Goal: Information Seeking & Learning: Check status

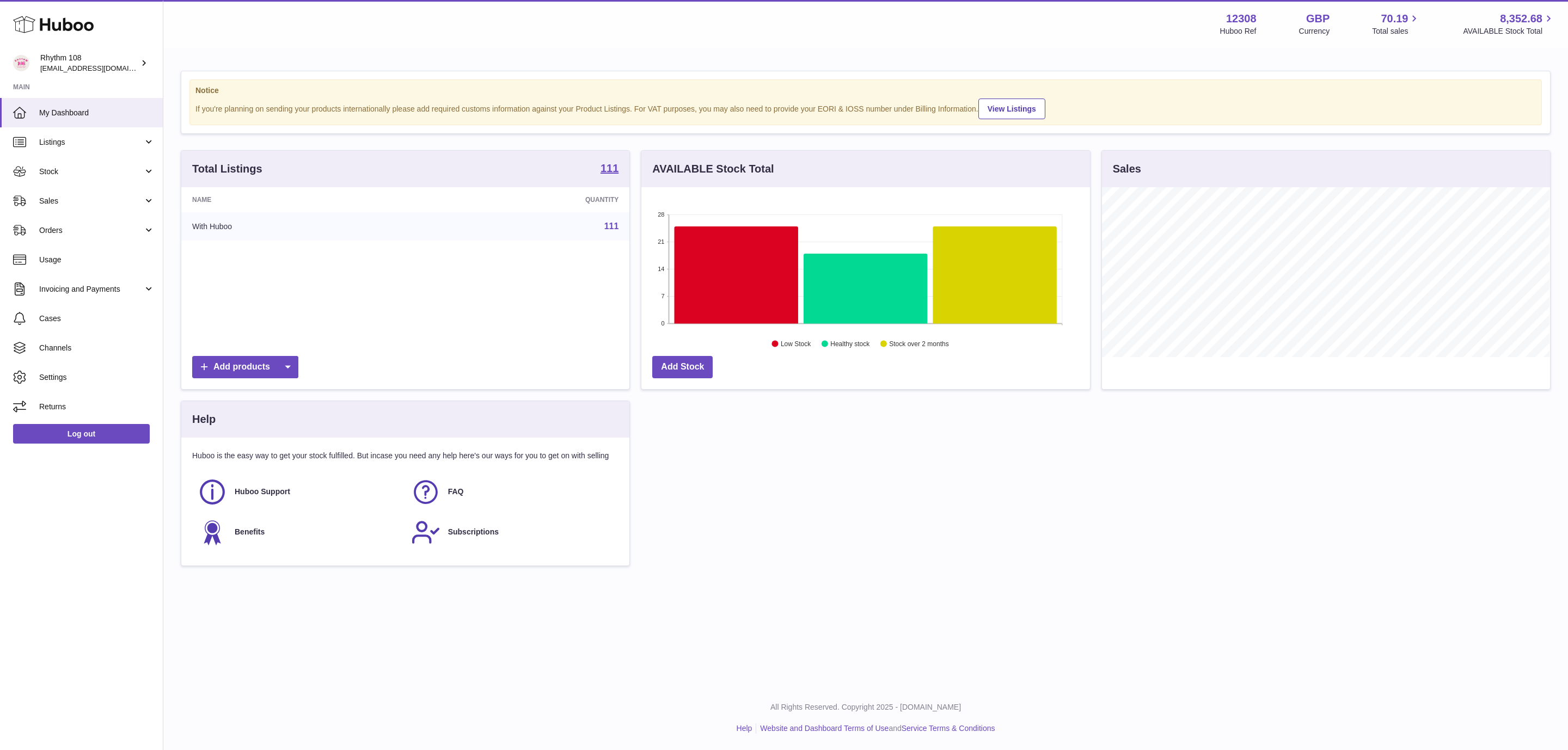
scroll to position [170, 448]
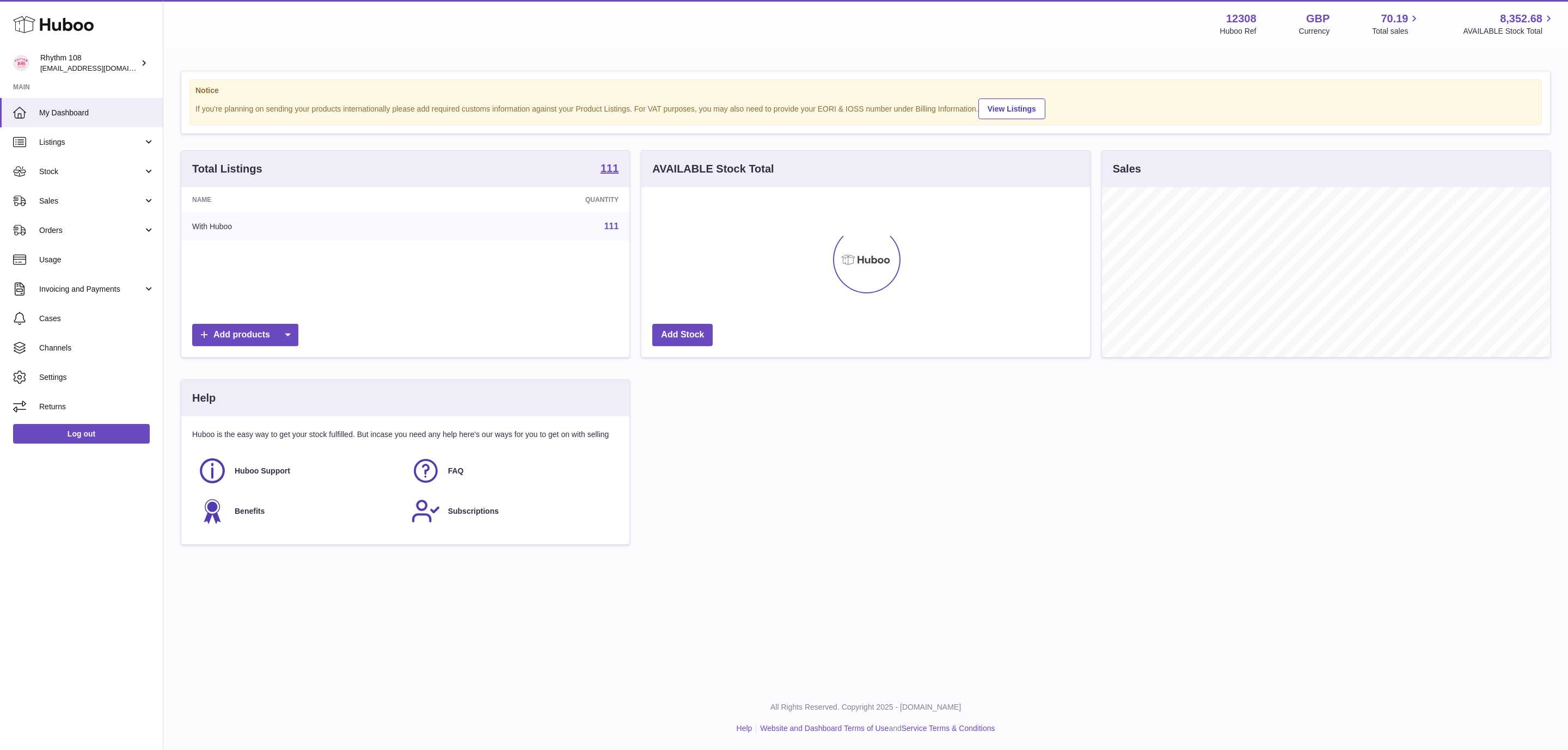
scroll to position [170, 448]
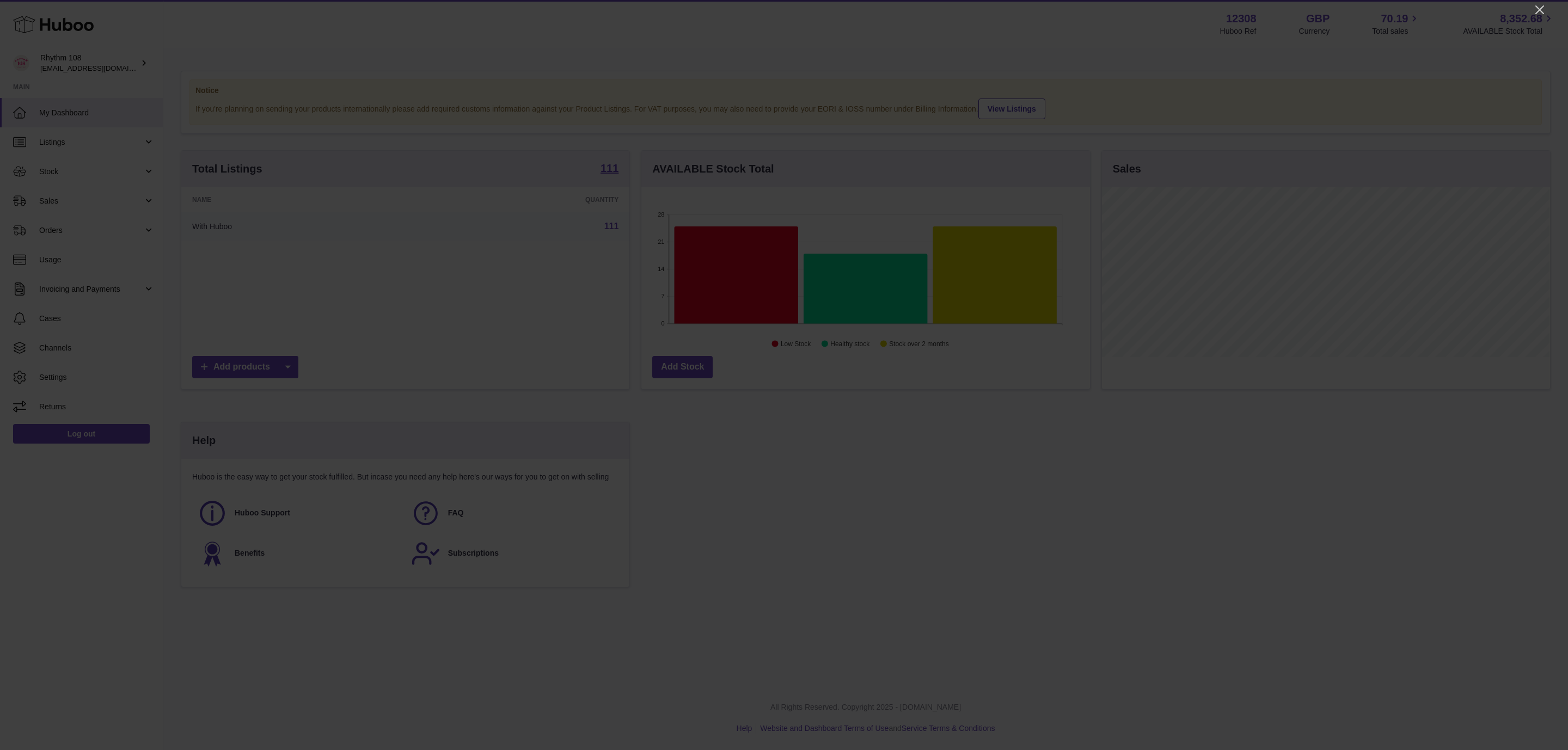
click at [1535, 10] on icon "Close" at bounding box center [1540, 10] width 13 height 13
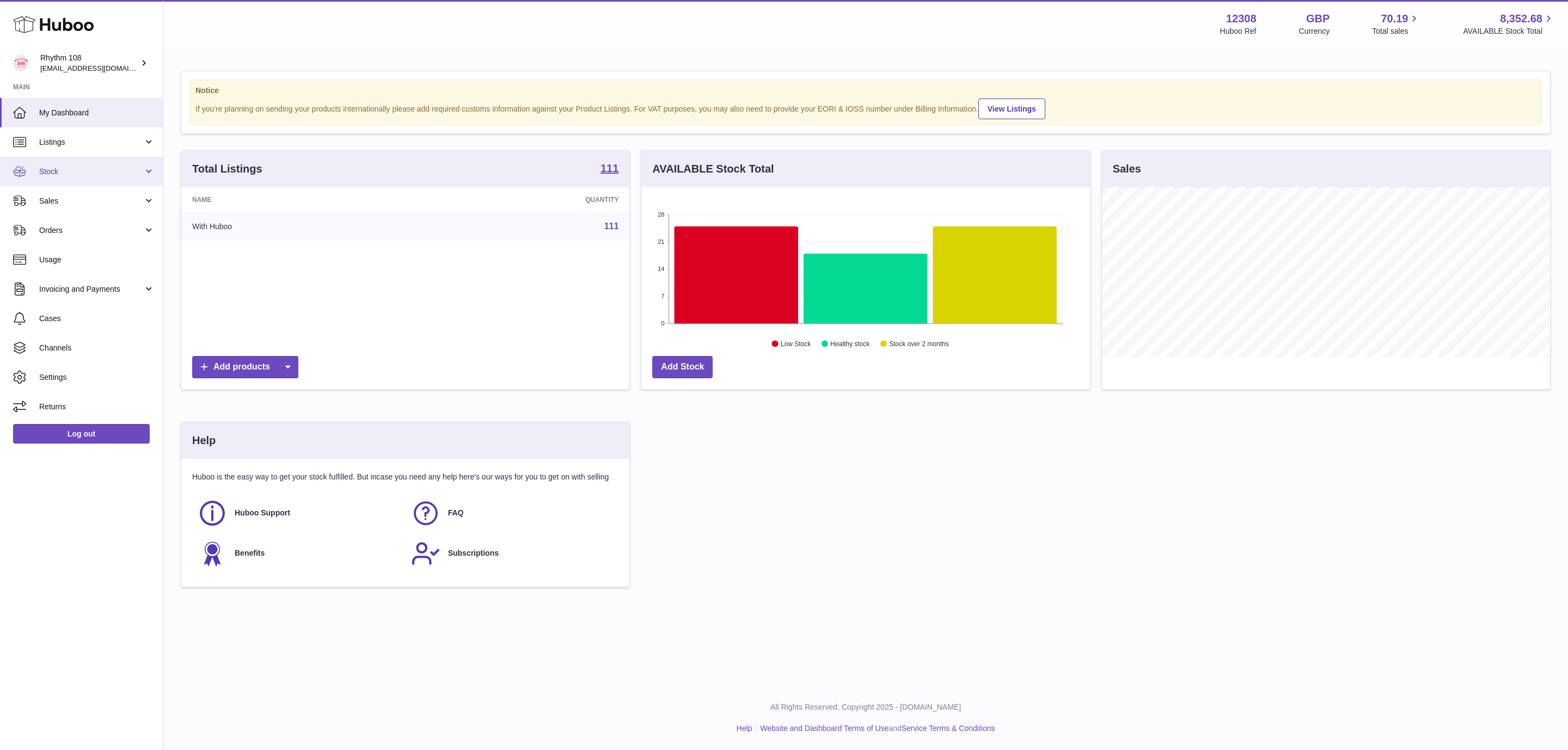
click at [87, 167] on span "Stock" at bounding box center [91, 172] width 104 height 10
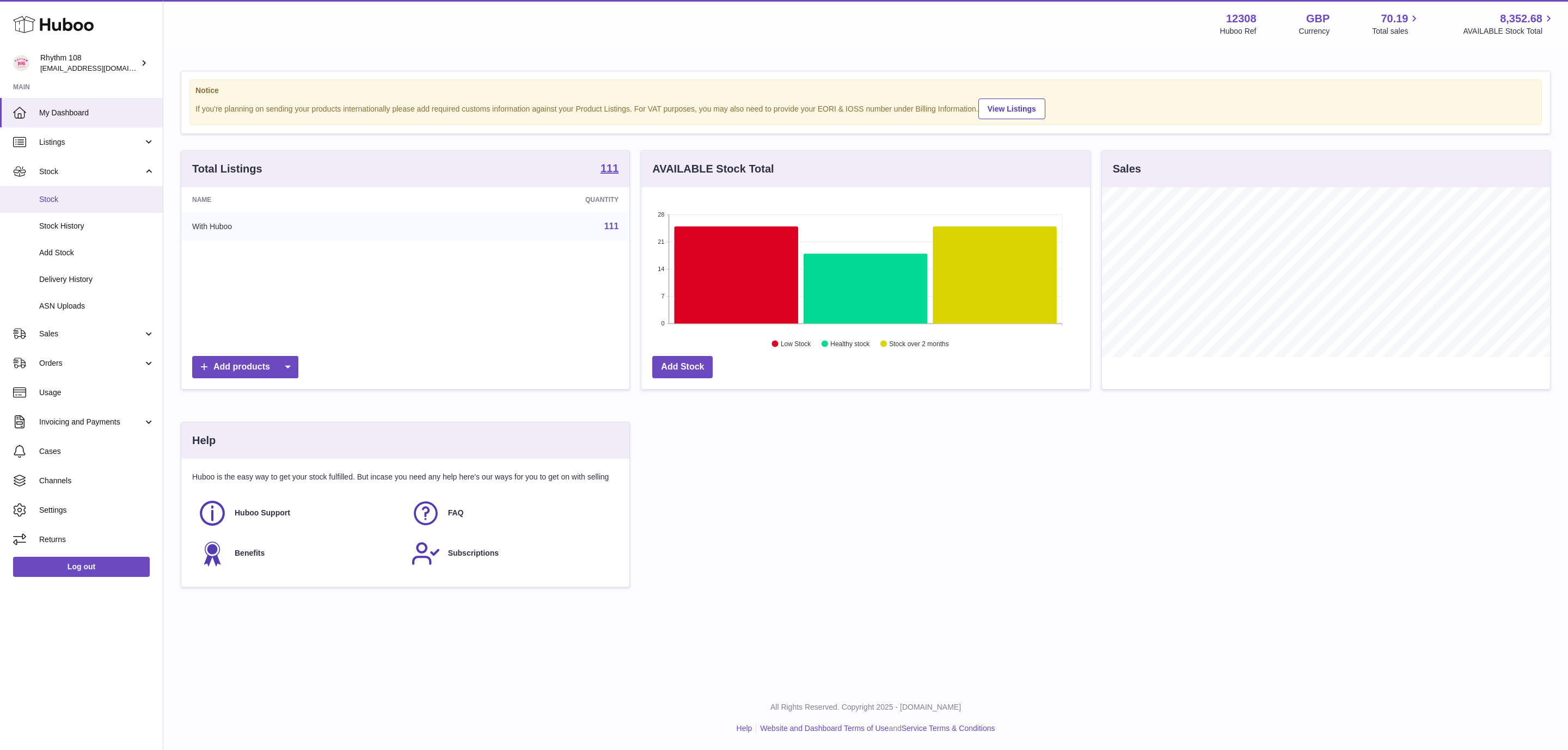
click at [73, 191] on link "Stock" at bounding box center [81, 200] width 163 height 27
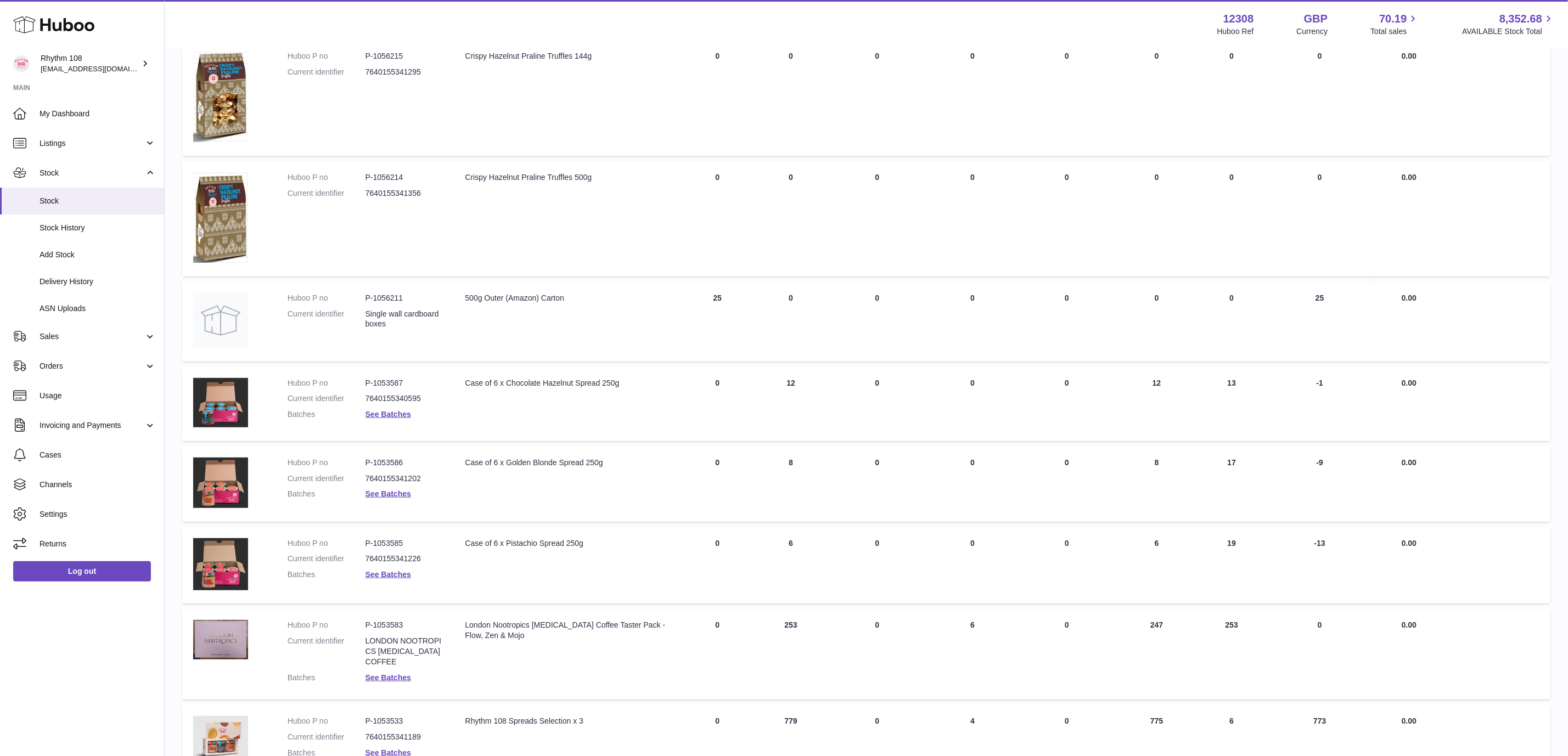
scroll to position [464, 0]
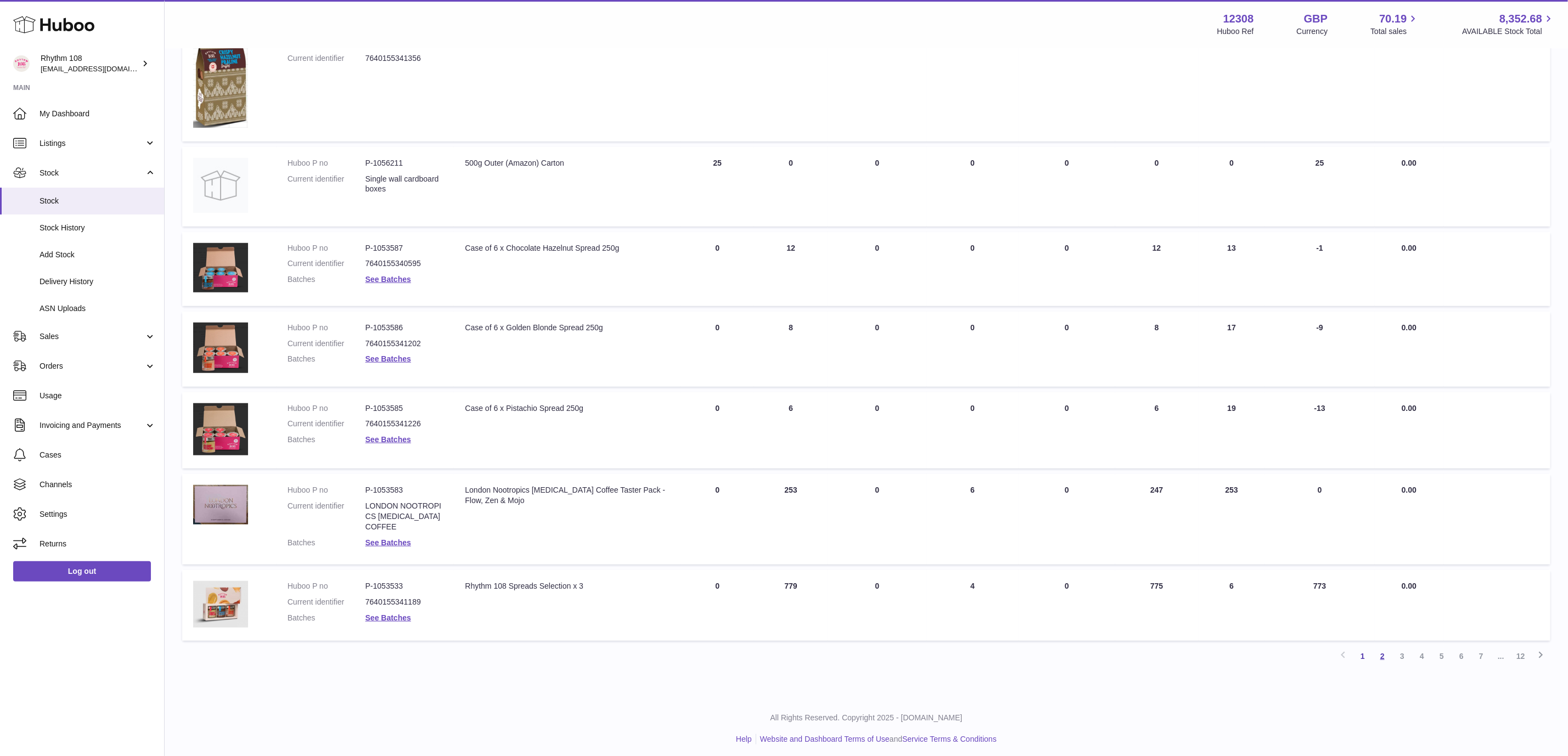
click at [1385, 652] on link "2" at bounding box center [1382, 656] width 20 height 20
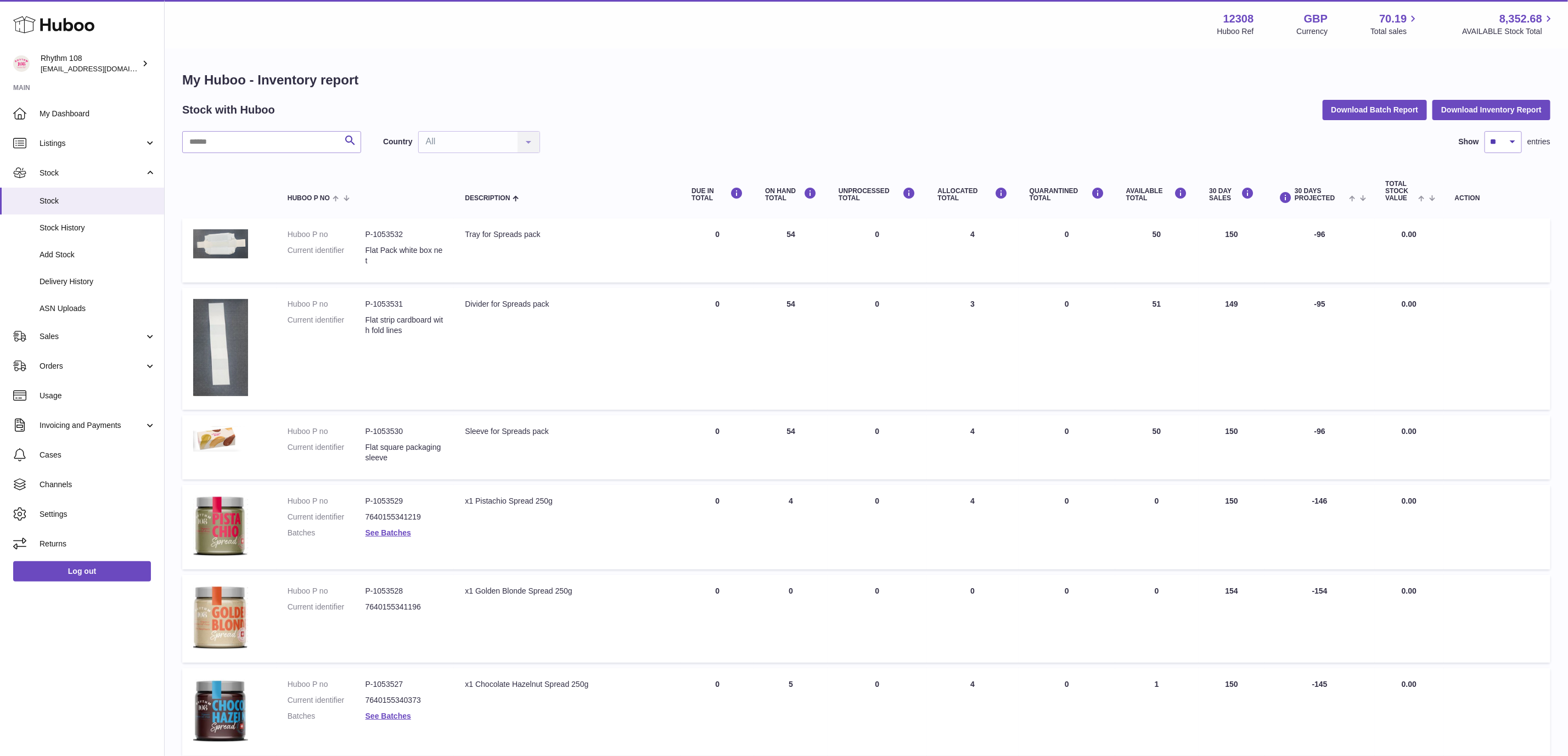
scroll to position [165, 0]
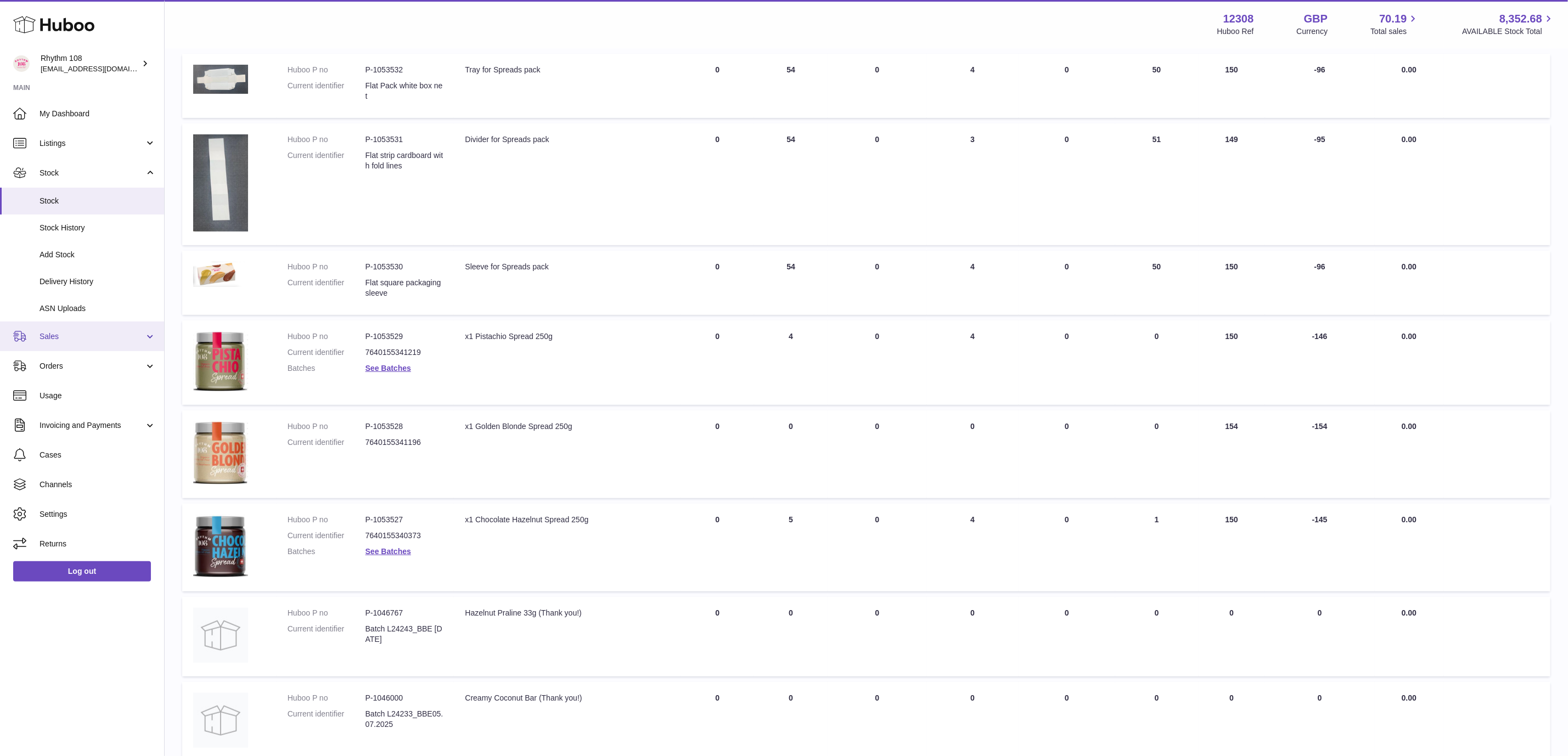
click at [71, 336] on span "Sales" at bounding box center [91, 337] width 105 height 10
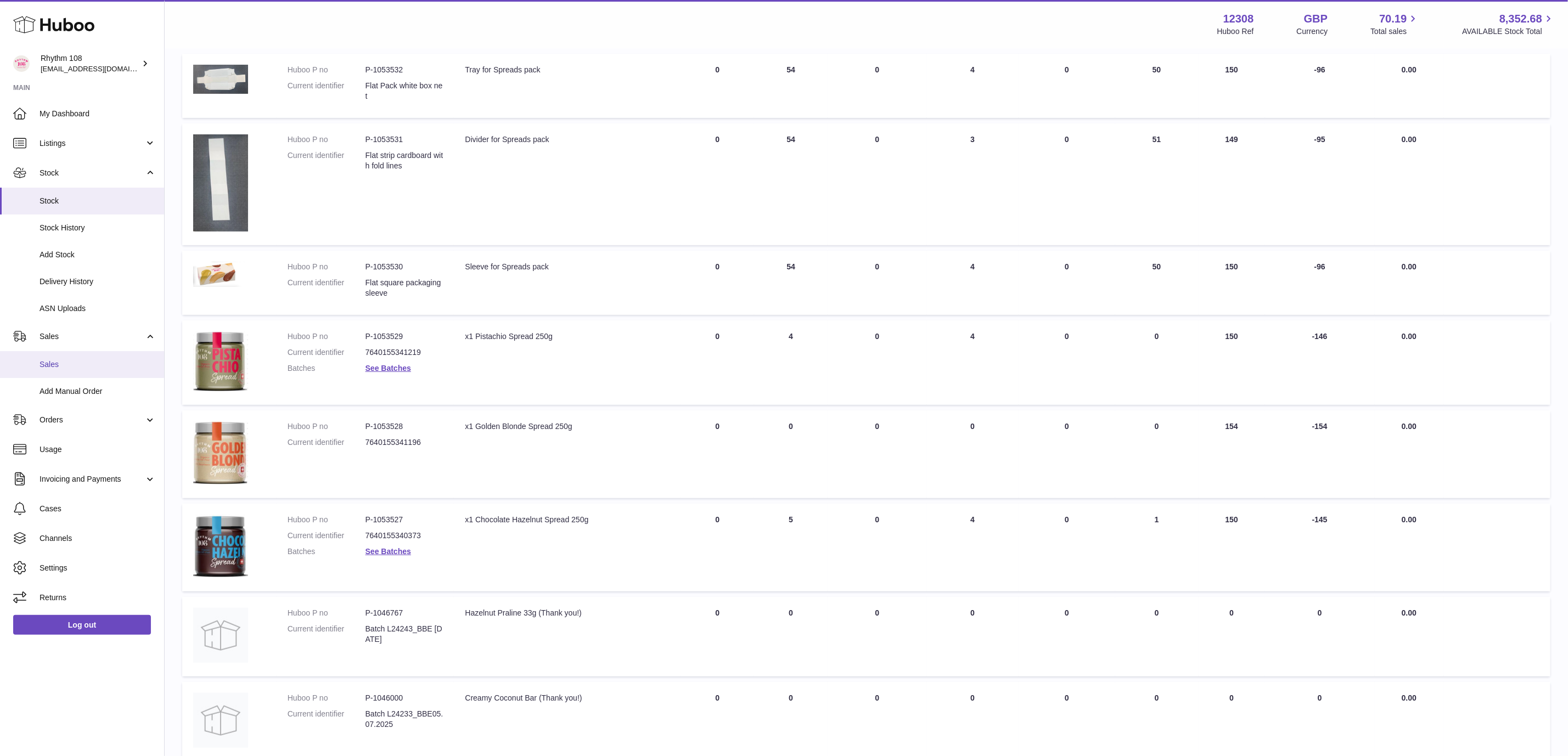
click at [71, 363] on span "Sales" at bounding box center [97, 364] width 116 height 10
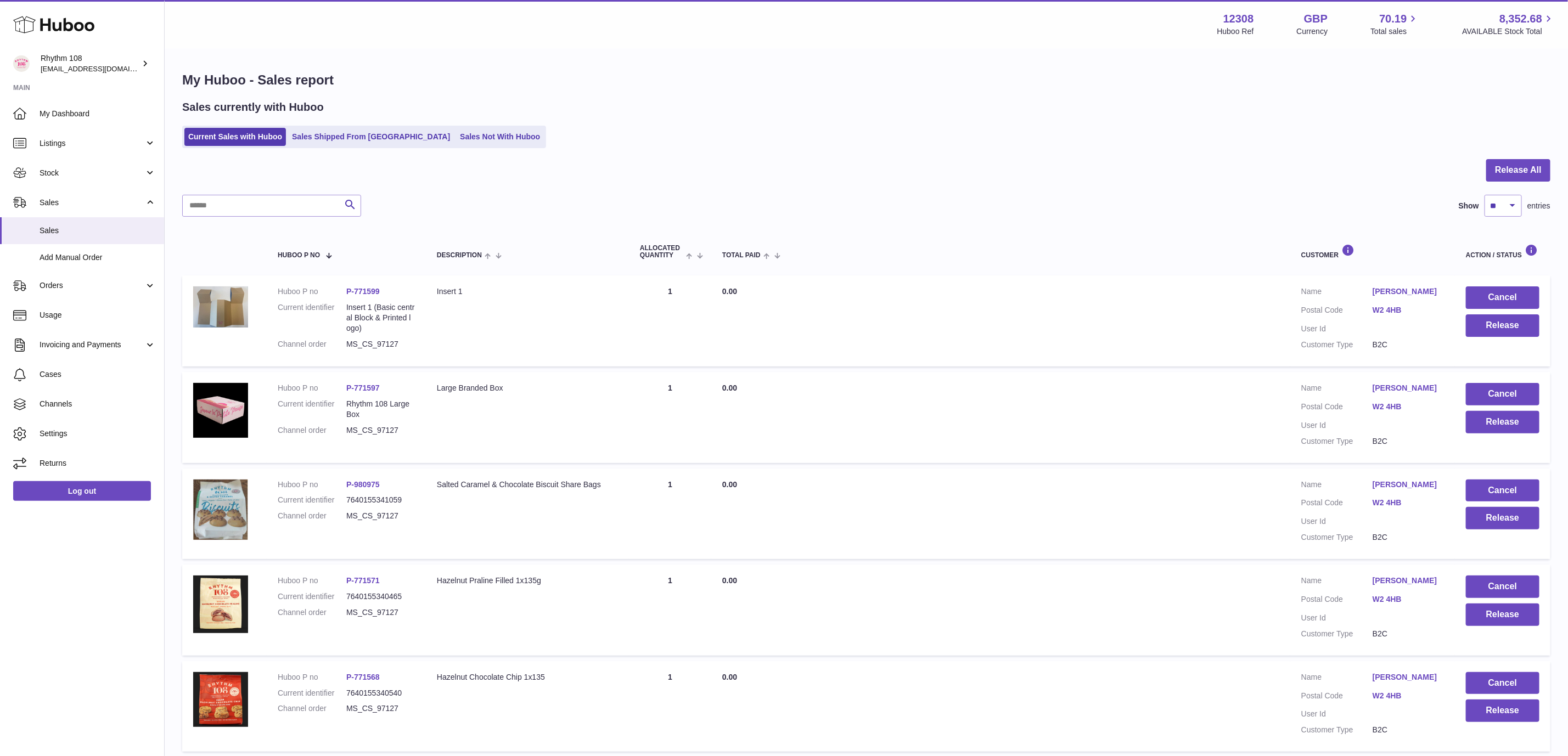
click at [824, 166] on div at bounding box center [866, 177] width 1368 height 35
click at [1069, 153] on div "My Huboo - Sales report Sales currently with Huboo Current Sales with Huboo Sal…" at bounding box center [866, 699] width 1403 height 1299
click at [456, 130] on link "Sales Not With Huboo" at bounding box center [500, 137] width 88 height 18
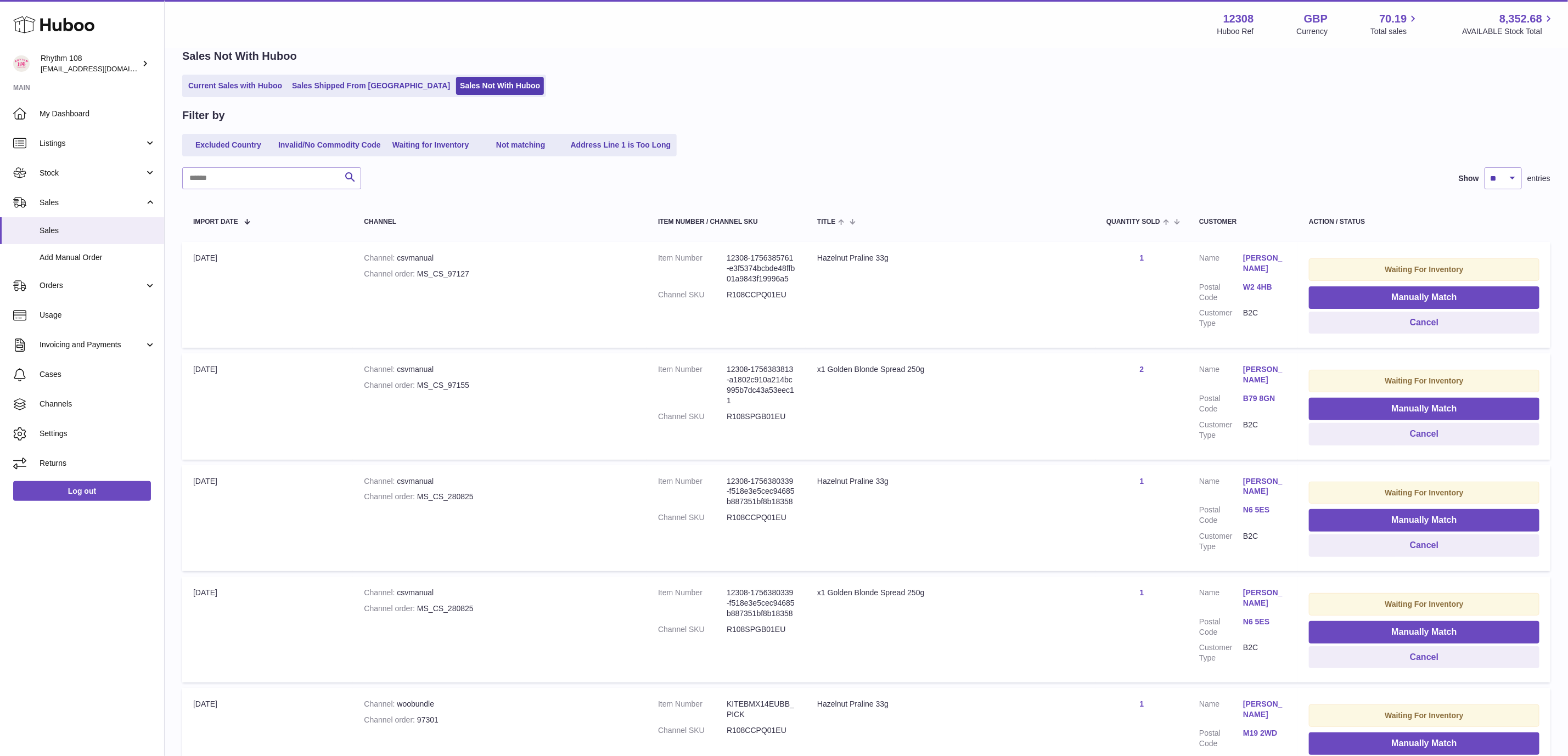
scroll to position [43, 0]
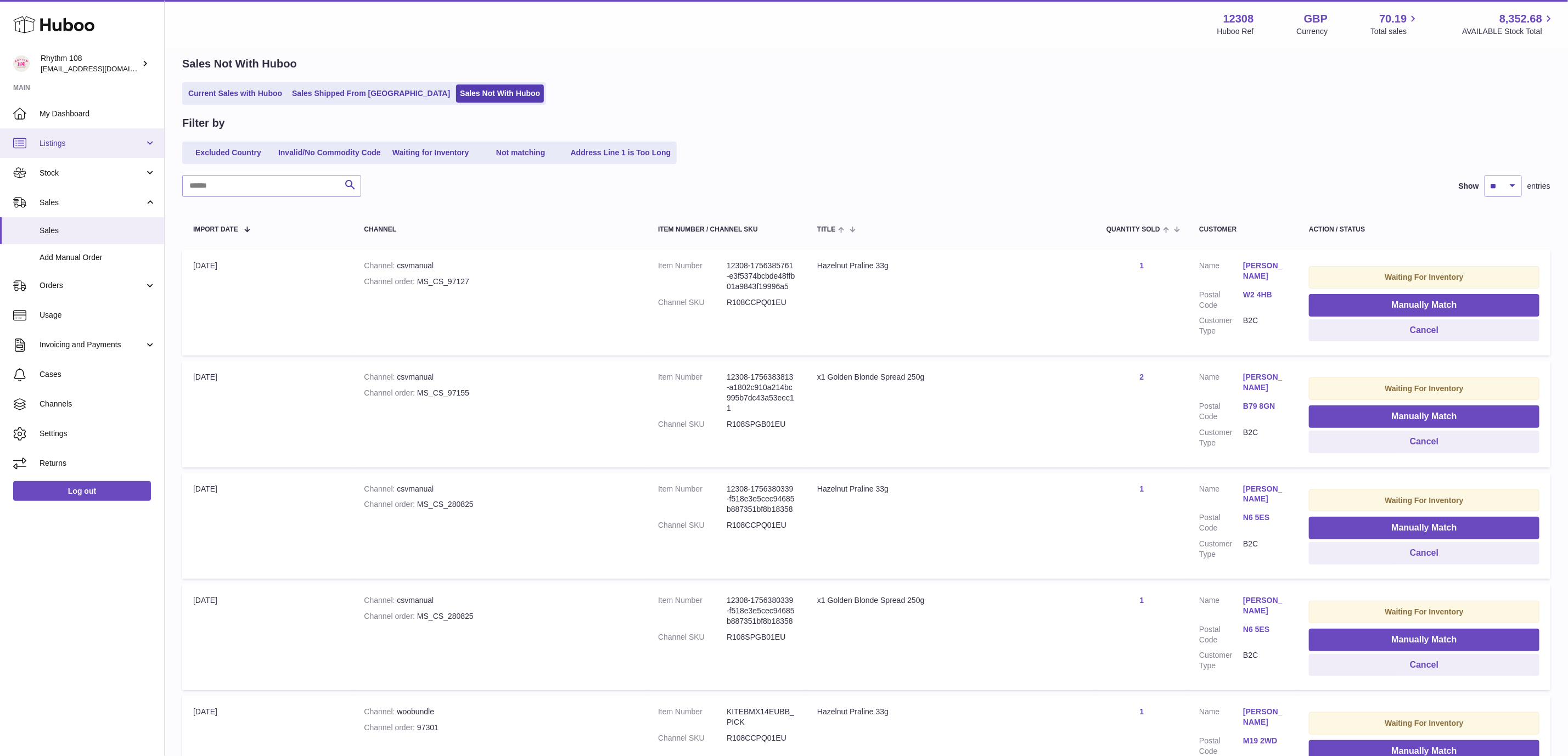
click at [92, 145] on span "Listings" at bounding box center [91, 143] width 105 height 10
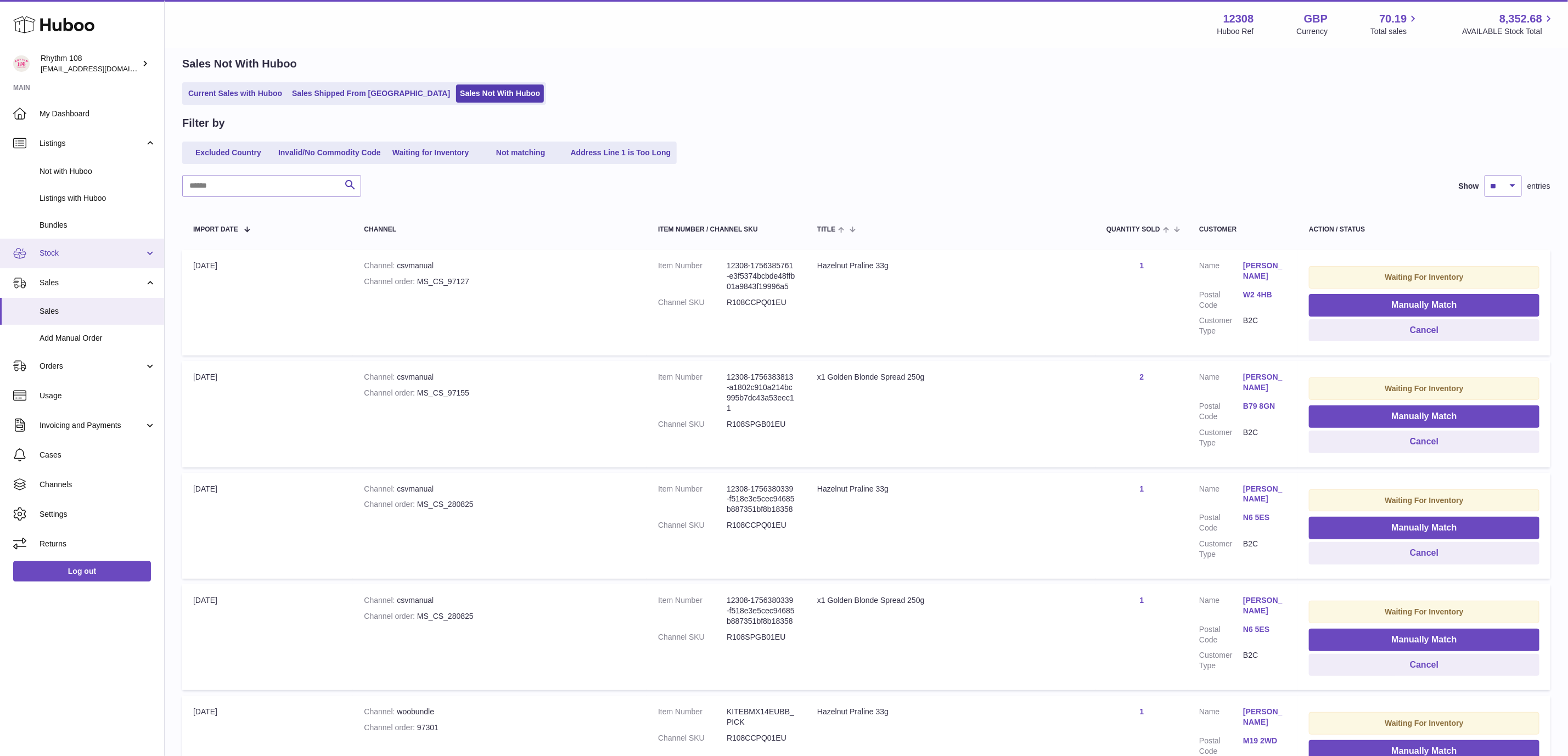
click at [78, 249] on span "Stock" at bounding box center [91, 253] width 105 height 10
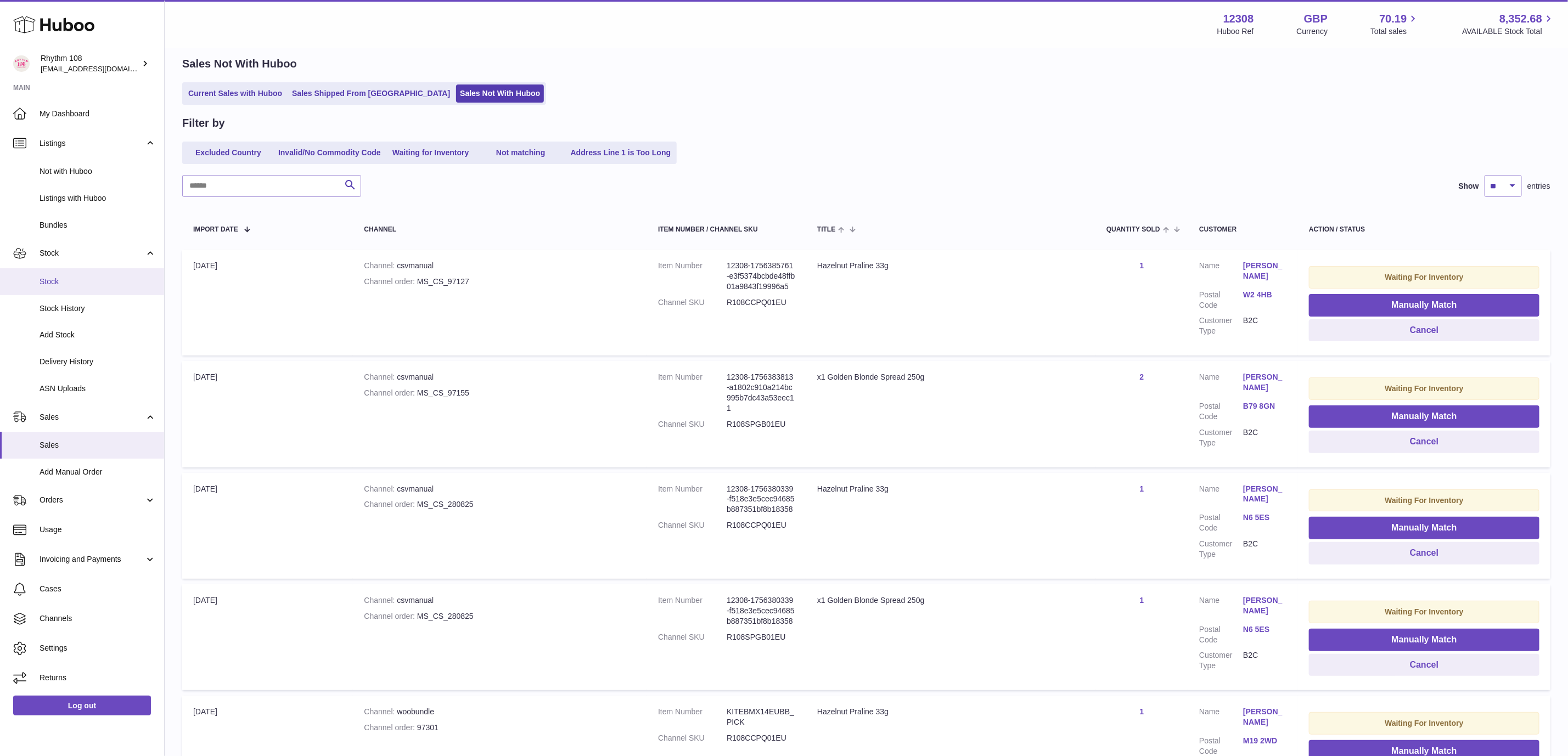
click at [66, 282] on span "Stock" at bounding box center [97, 282] width 116 height 10
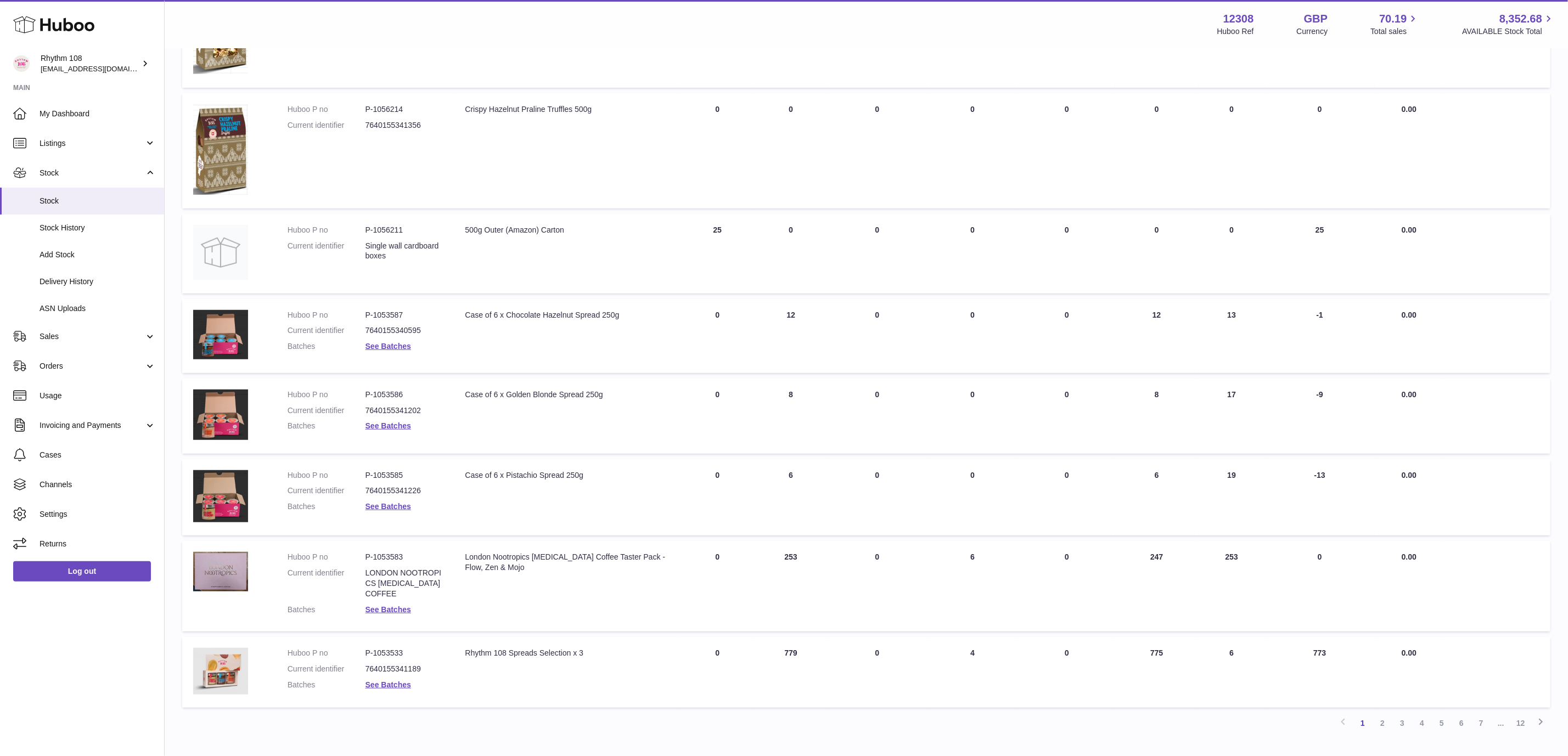
scroll to position [464, 0]
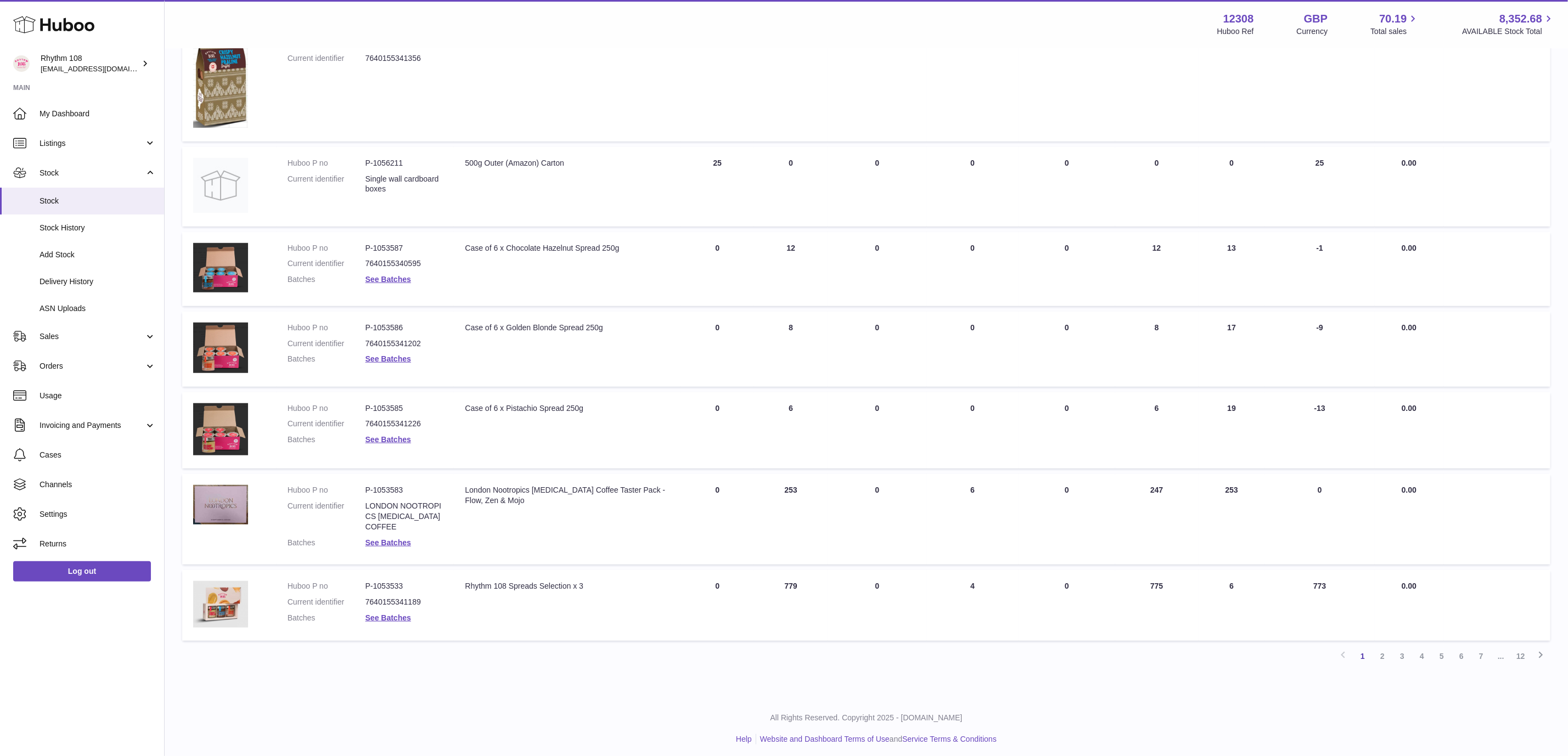
click at [397, 584] on dd "P-1053533" at bounding box center [404, 586] width 78 height 10
copy dd "1053533"
